Goal: Information Seeking & Learning: Learn about a topic

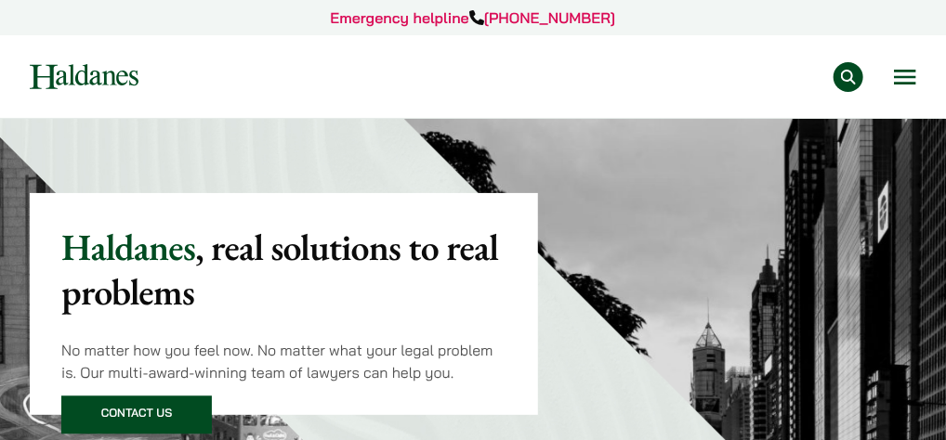
click at [894, 85] on button "Open menu" at bounding box center [905, 77] width 22 height 15
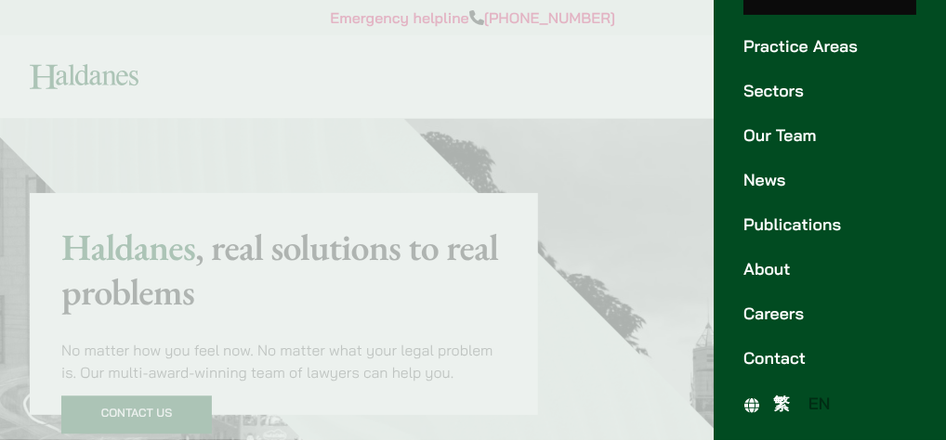
scroll to position [242, 0]
click at [796, 302] on link "Careers" at bounding box center [829, 314] width 173 height 25
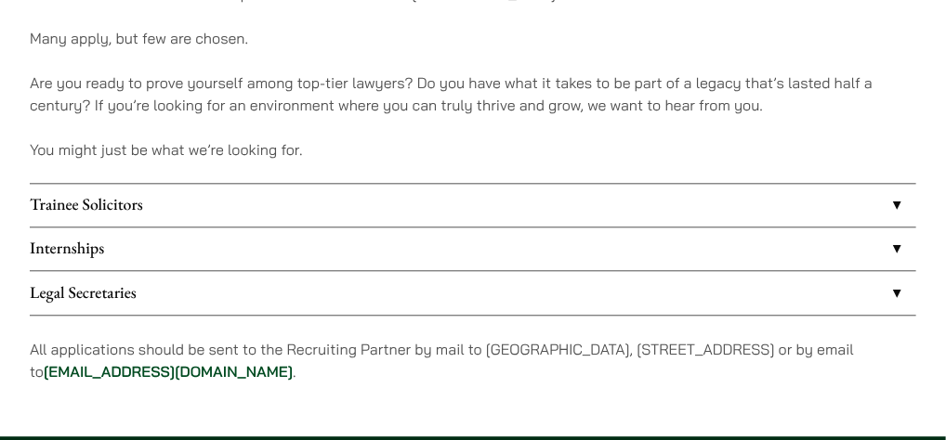
scroll to position [1438, 0]
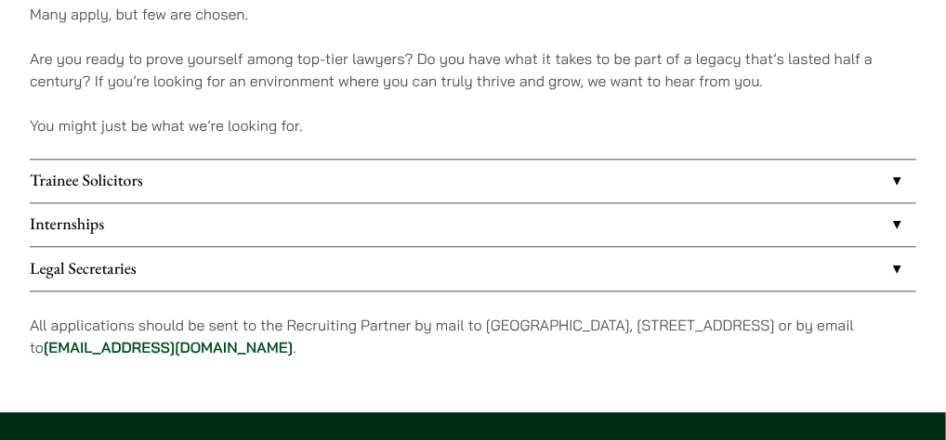
click at [593, 202] on link "Trainee Solicitors" at bounding box center [473, 181] width 886 height 43
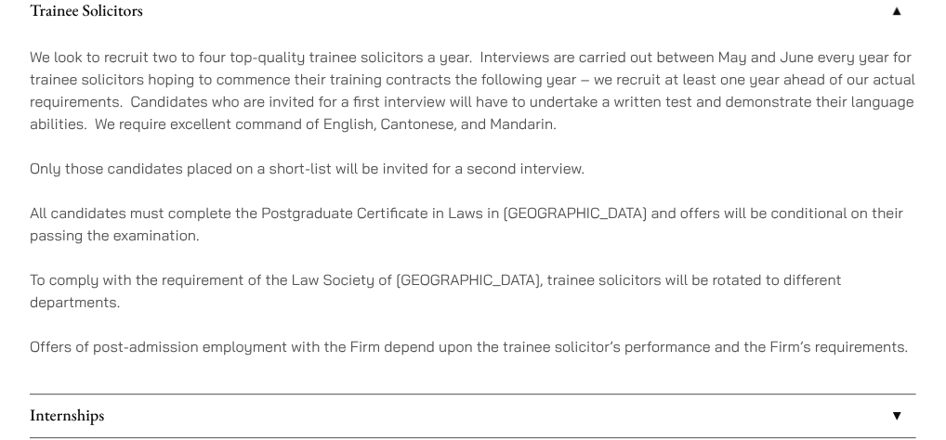
scroll to position [1607, 0]
click at [661, 33] on link "Trainee Solicitors" at bounding box center [473, 12] width 886 height 43
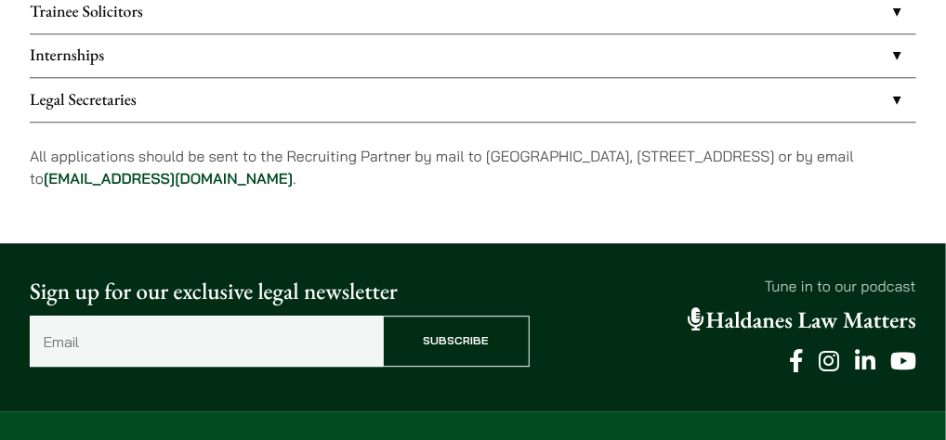
click at [503, 77] on link "Internships" at bounding box center [473, 55] width 886 height 43
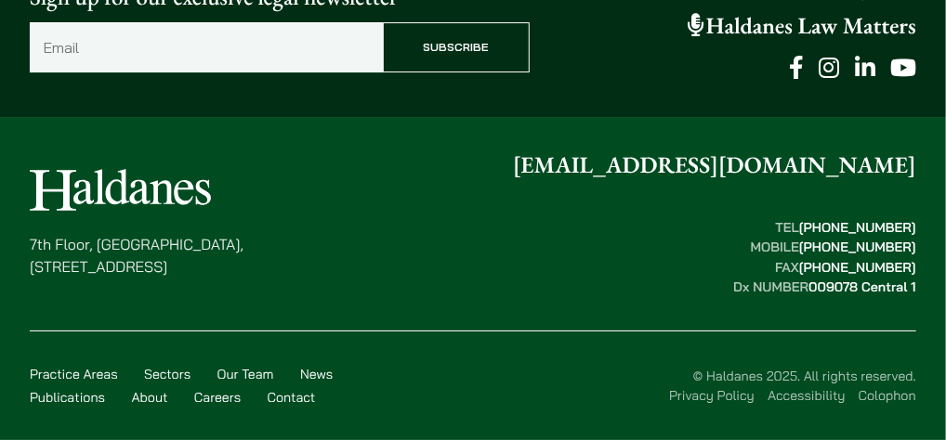
scroll to position [2198, 0]
